Goal: Task Accomplishment & Management: Use online tool/utility

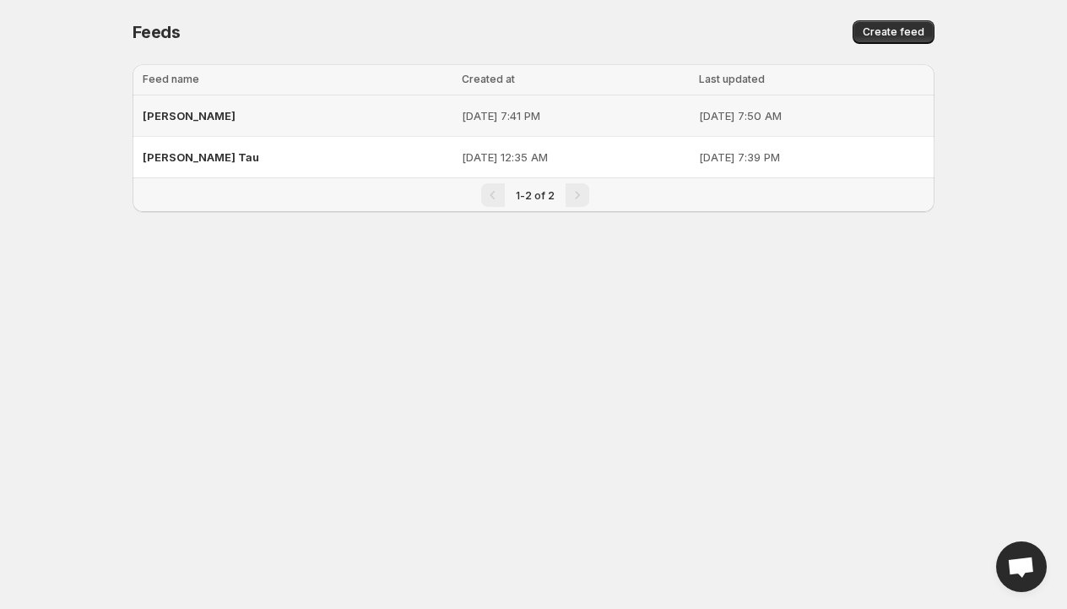
click at [168, 119] on span "[PERSON_NAME]" at bounding box center [189, 116] width 93 height 14
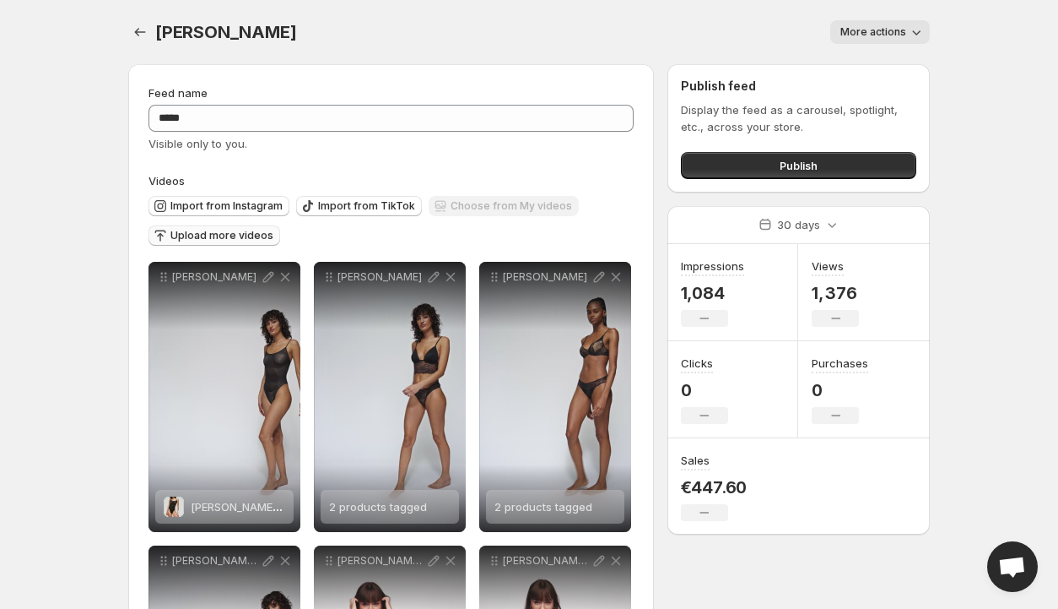
click at [192, 234] on span "Upload more videos" at bounding box center [221, 236] width 103 height 14
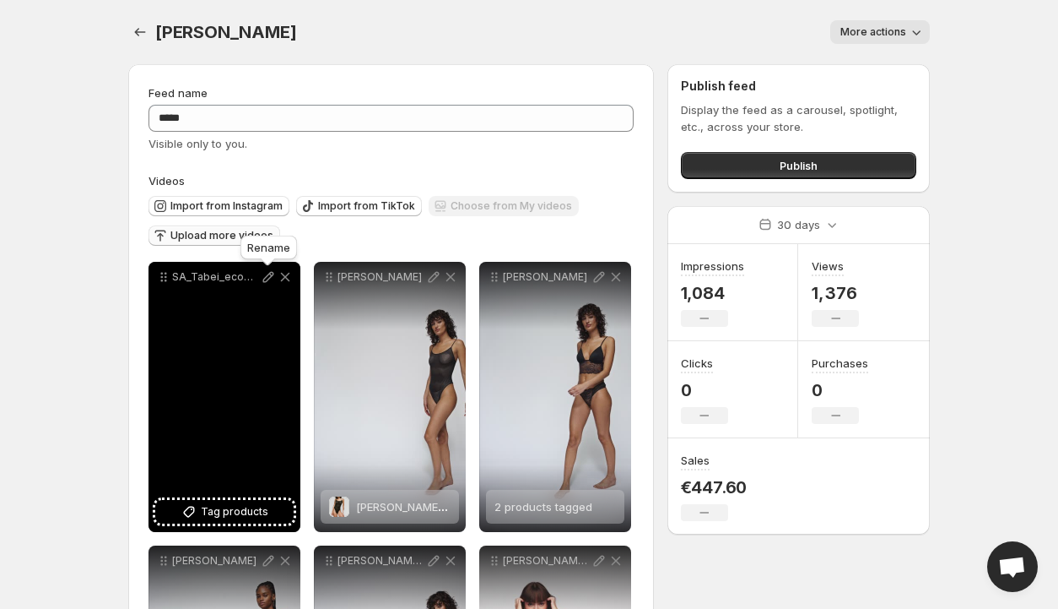
click at [268, 274] on icon at bounding box center [268, 277] width 11 height 11
click at [240, 514] on span "Tag products" at bounding box center [235, 511] width 68 height 17
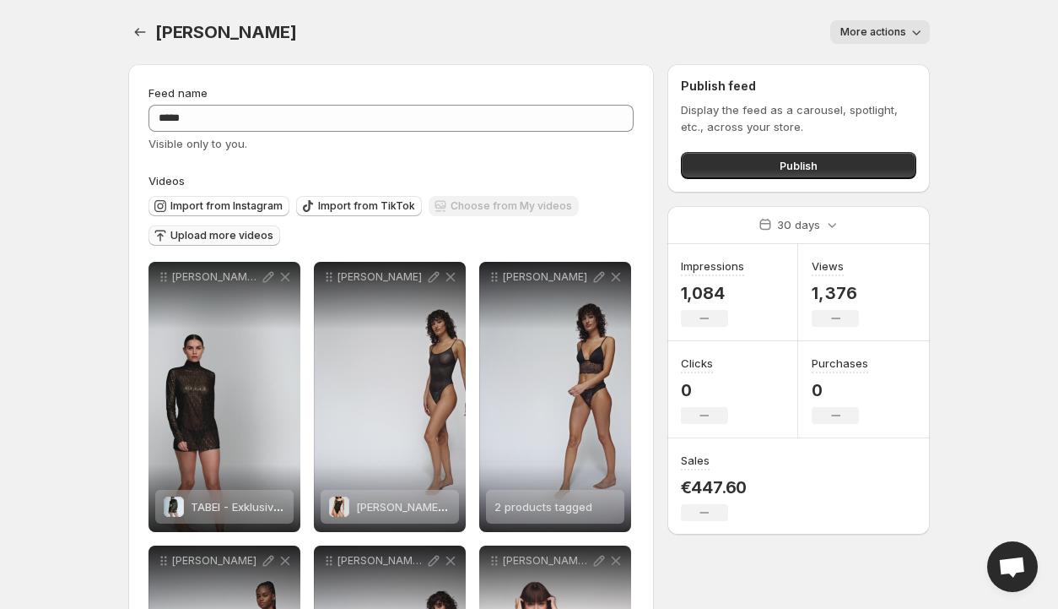
click at [214, 230] on span "Upload more videos" at bounding box center [221, 236] width 103 height 14
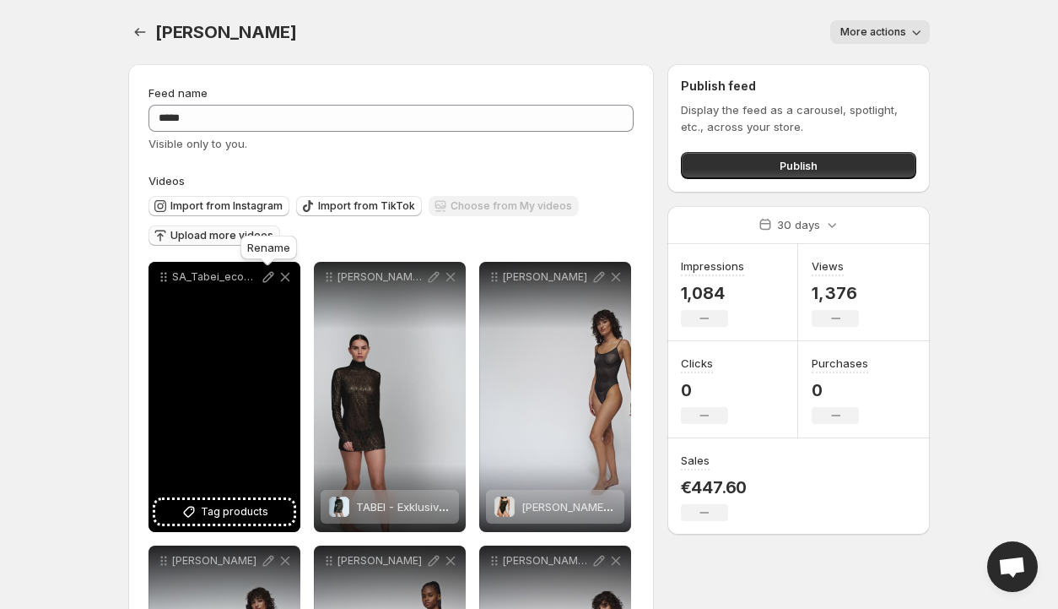
click at [268, 279] on icon at bounding box center [268, 277] width 11 height 11
click at [238, 506] on span "Tag products" at bounding box center [235, 511] width 68 height 17
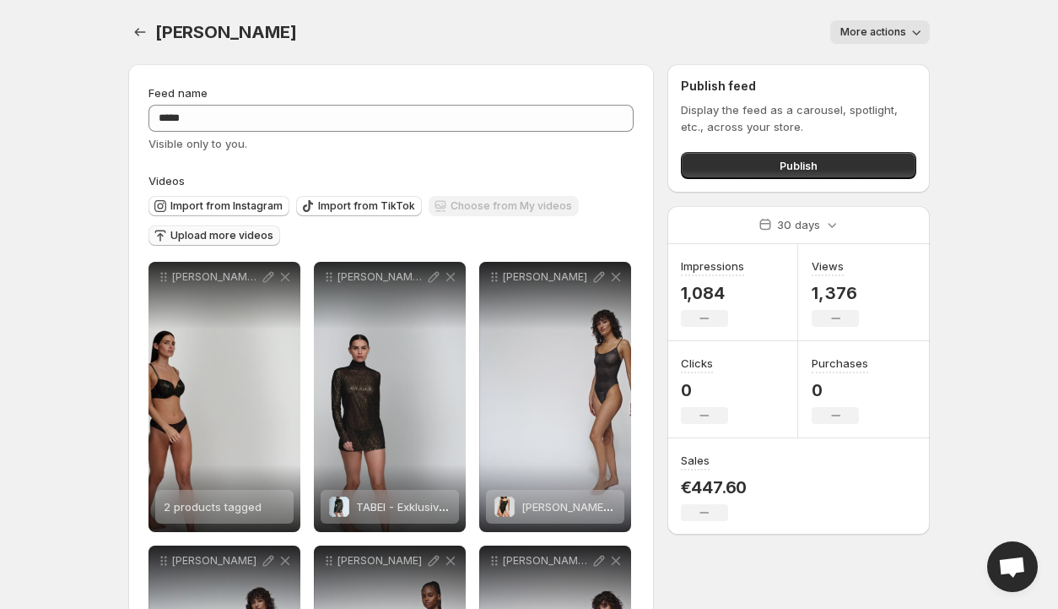
click at [216, 235] on span "Upload more videos" at bounding box center [221, 236] width 103 height 14
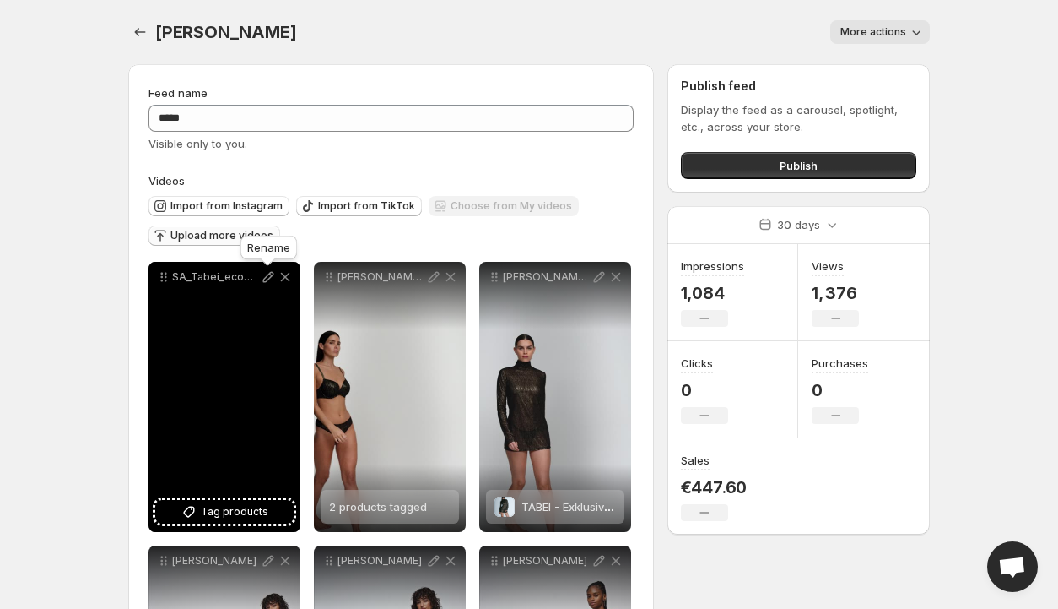
click at [266, 279] on icon at bounding box center [268, 276] width 17 height 17
click at [233, 512] on span "Tag products" at bounding box center [235, 511] width 68 height 17
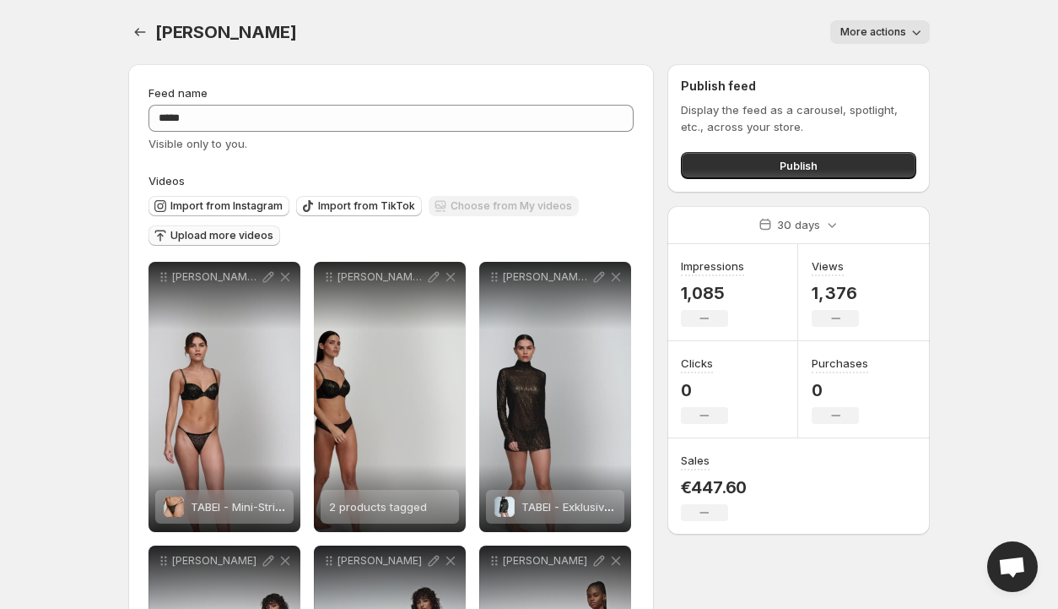
click at [221, 236] on span "Upload more videos" at bounding box center [221, 236] width 103 height 14
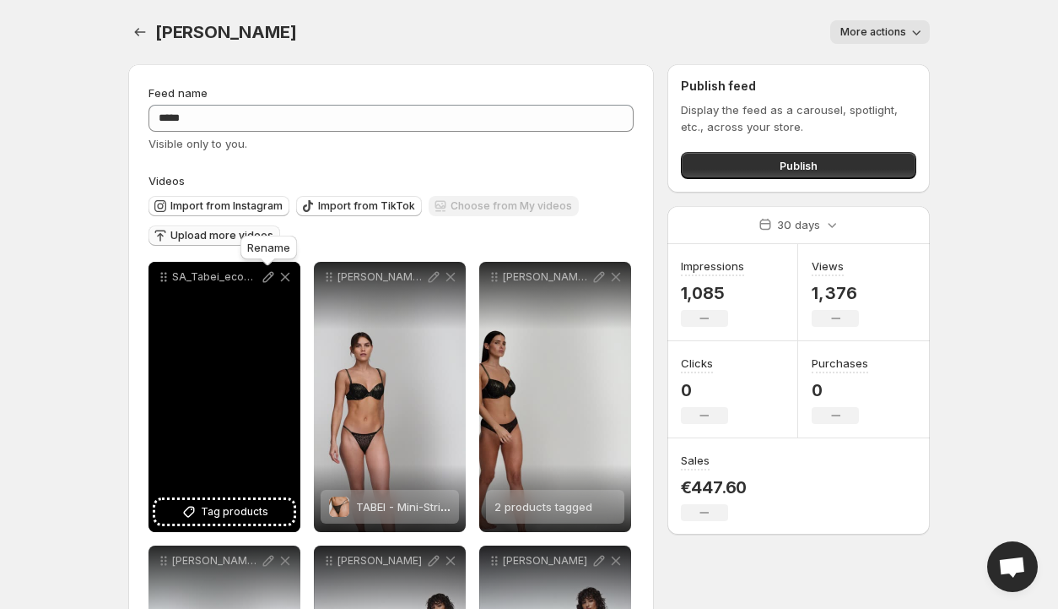
click at [264, 277] on icon at bounding box center [268, 276] width 17 height 17
click at [222, 511] on span "Tag products" at bounding box center [235, 511] width 68 height 17
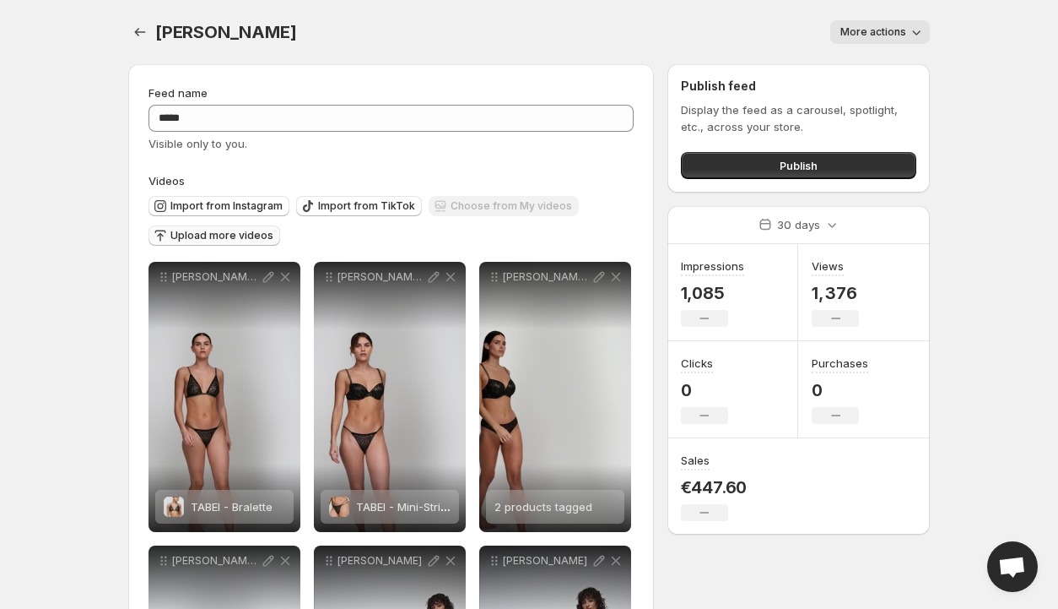
click at [251, 235] on span "Upload more videos" at bounding box center [221, 236] width 103 height 14
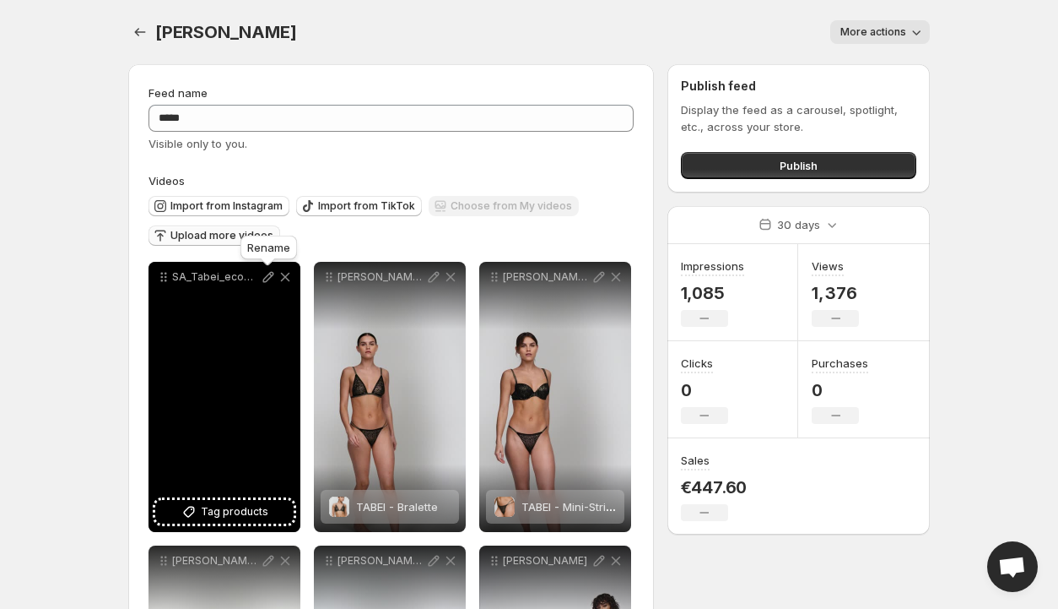
click at [268, 281] on icon at bounding box center [268, 276] width 17 height 17
click at [232, 514] on span "Tag products" at bounding box center [235, 511] width 68 height 17
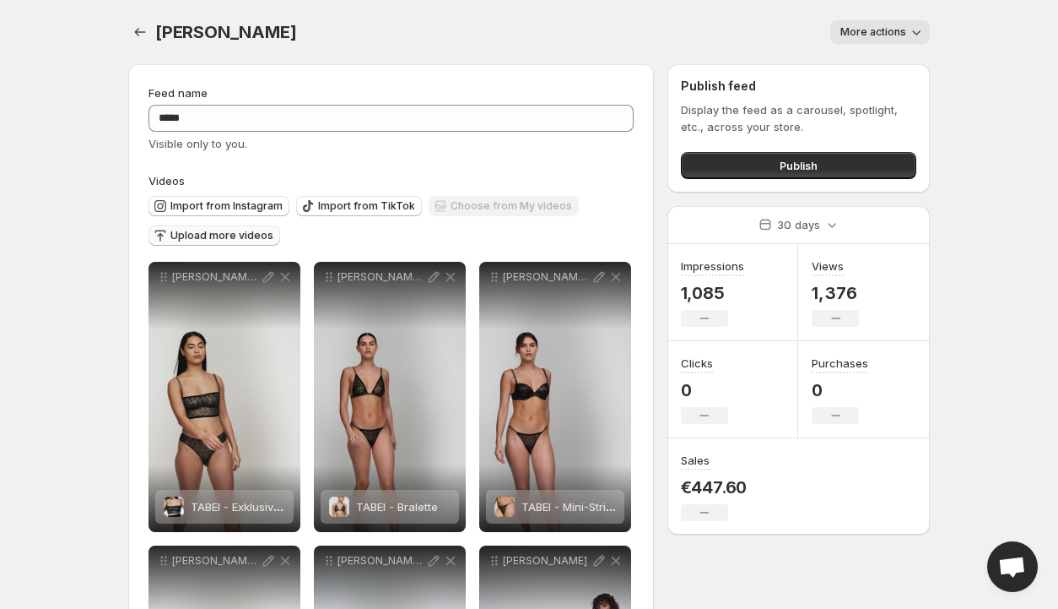
click at [221, 235] on span "Upload more videos" at bounding box center [221, 236] width 103 height 14
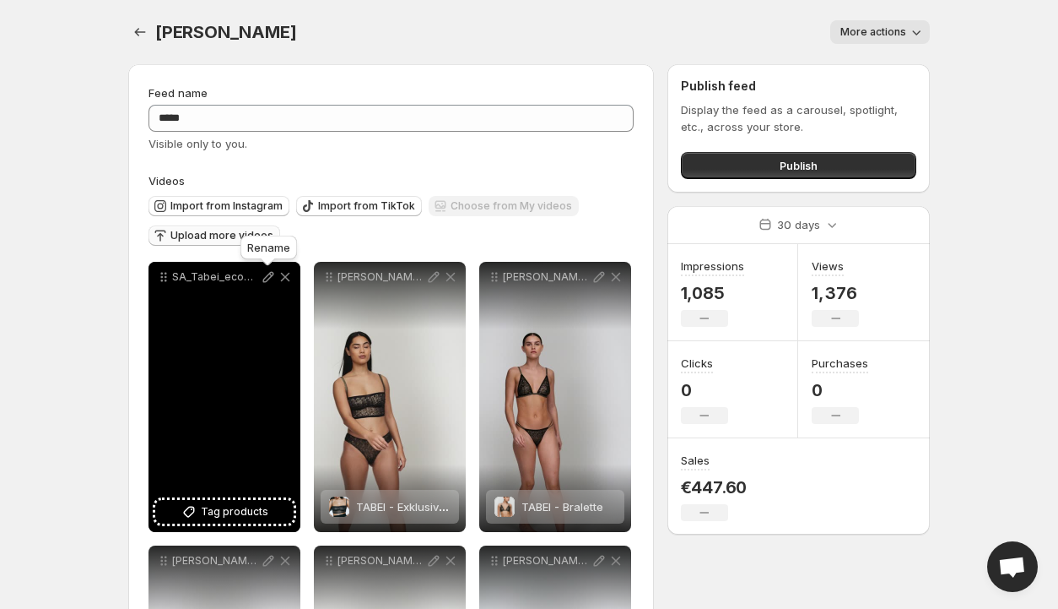
click at [270, 278] on icon at bounding box center [268, 277] width 11 height 11
click at [225, 511] on span "Tag products" at bounding box center [235, 511] width 68 height 17
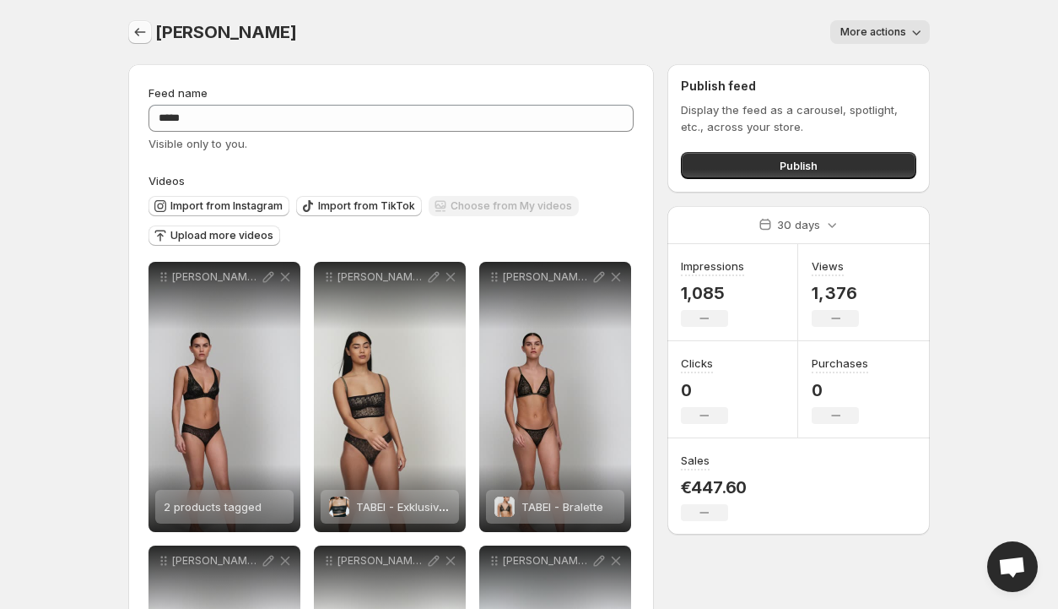
click at [135, 31] on icon "Settings" at bounding box center [140, 32] width 17 height 17
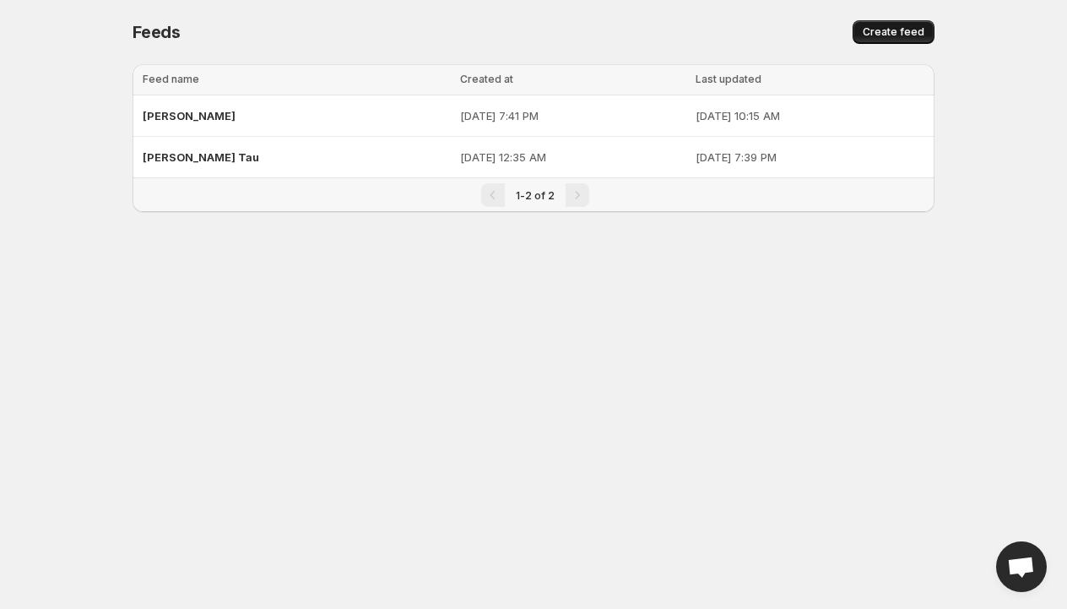
click at [903, 30] on span "Create feed" at bounding box center [894, 32] width 62 height 14
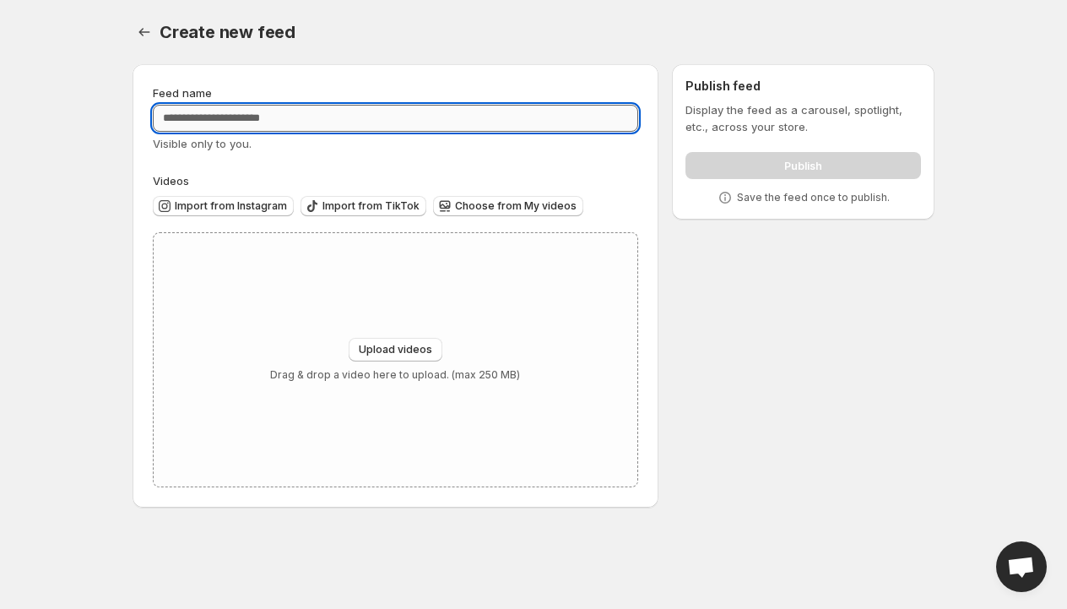
click at [412, 121] on input "Feed name" at bounding box center [395, 118] width 485 height 27
type input "**********"
click at [481, 202] on span "Choose from My videos" at bounding box center [516, 206] width 122 height 14
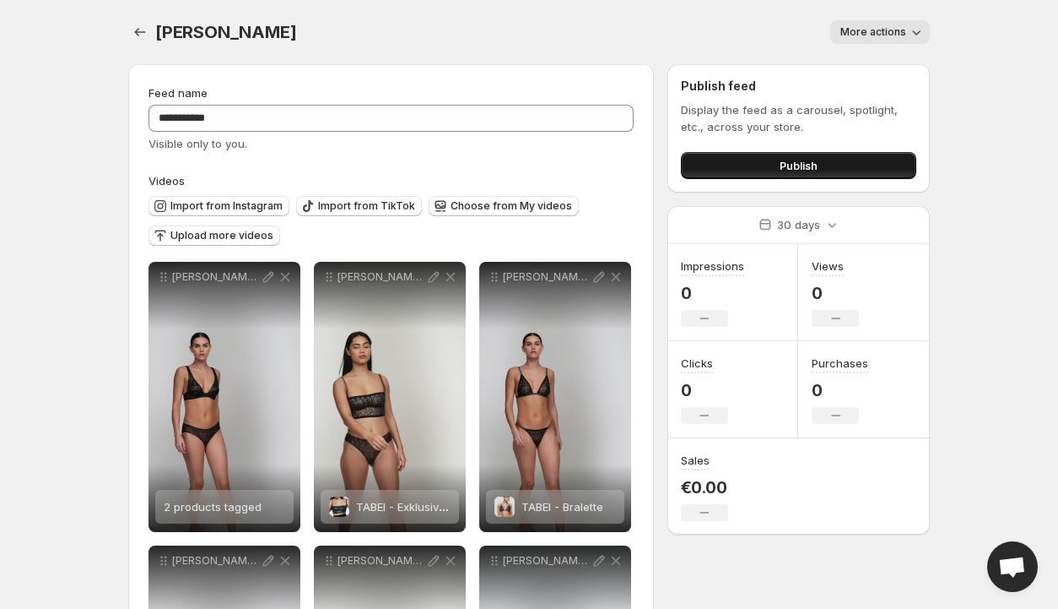
click at [804, 168] on span "Publish" at bounding box center [799, 165] width 38 height 17
